Goal: Information Seeking & Learning: Learn about a topic

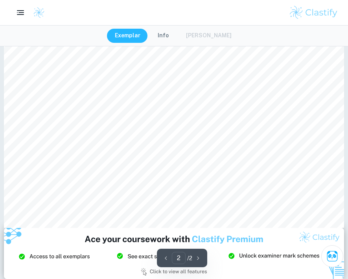
scroll to position [773, 0]
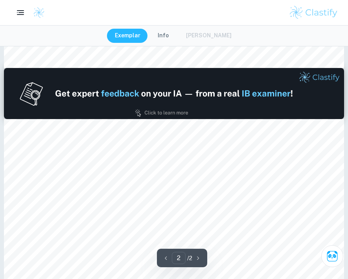
type input "1"
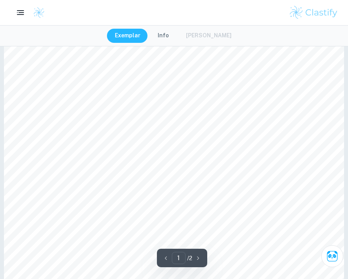
scroll to position [0, 0]
click at [167, 36] on button "Info" at bounding box center [163, 36] width 27 height 14
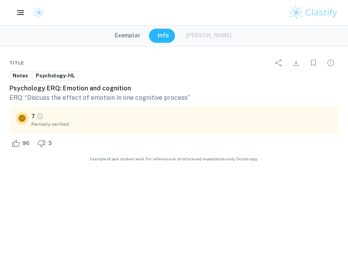
click at [134, 37] on button "Exemplar" at bounding box center [127, 36] width 41 height 14
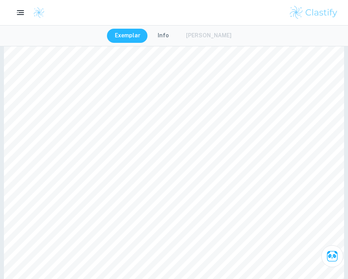
click at [295, 0] on div at bounding box center [174, 12] width 348 height 25
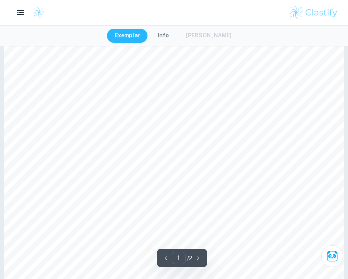
scroll to position [11, 0]
click at [165, 35] on button "Info" at bounding box center [163, 36] width 27 height 14
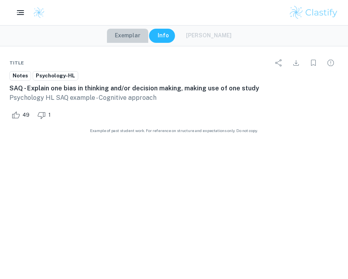
click at [145, 37] on button "Exemplar" at bounding box center [127, 36] width 41 height 14
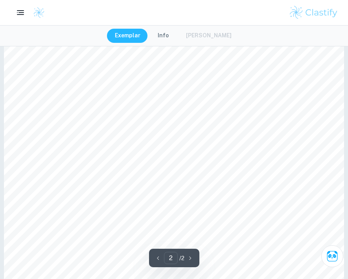
scroll to position [417, 0]
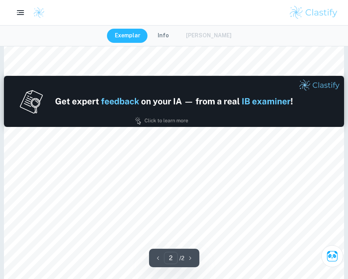
type input "1"
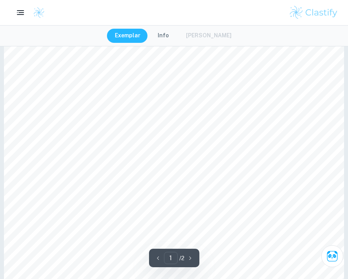
scroll to position [0, 0]
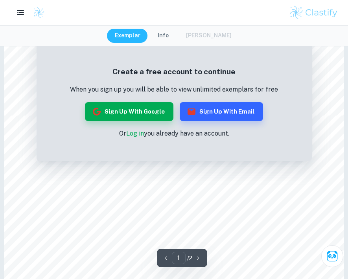
scroll to position [372, 0]
